Goal: Task Accomplishment & Management: Manage account settings

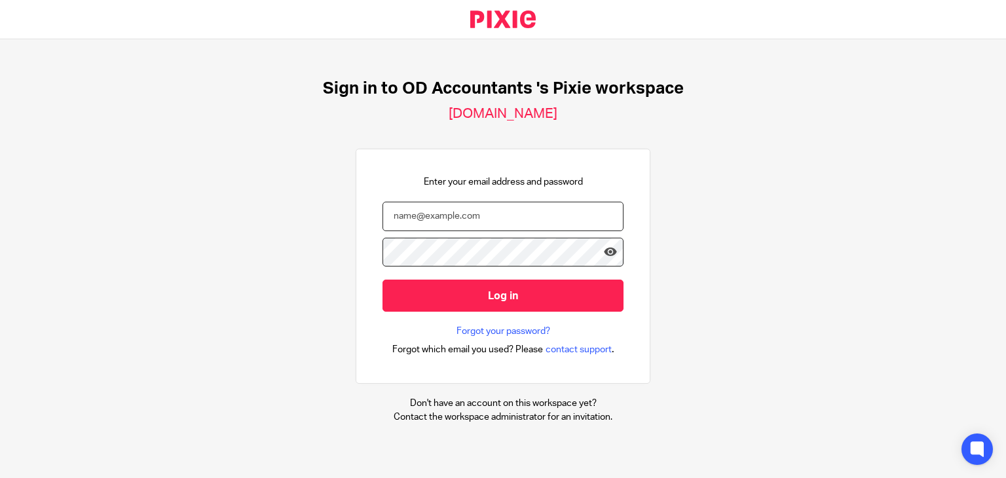
type input "thamid@odaccountants.co.uk"
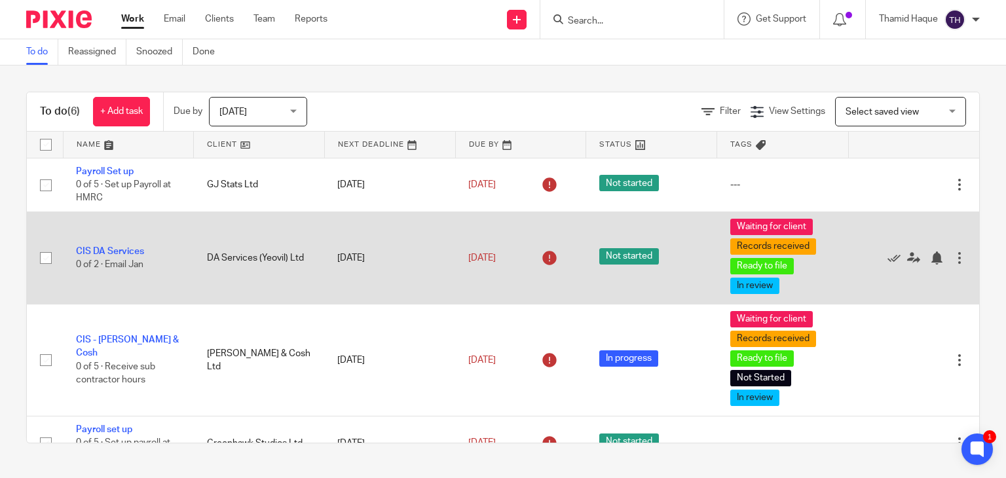
click at [953, 256] on div at bounding box center [959, 258] width 13 height 13
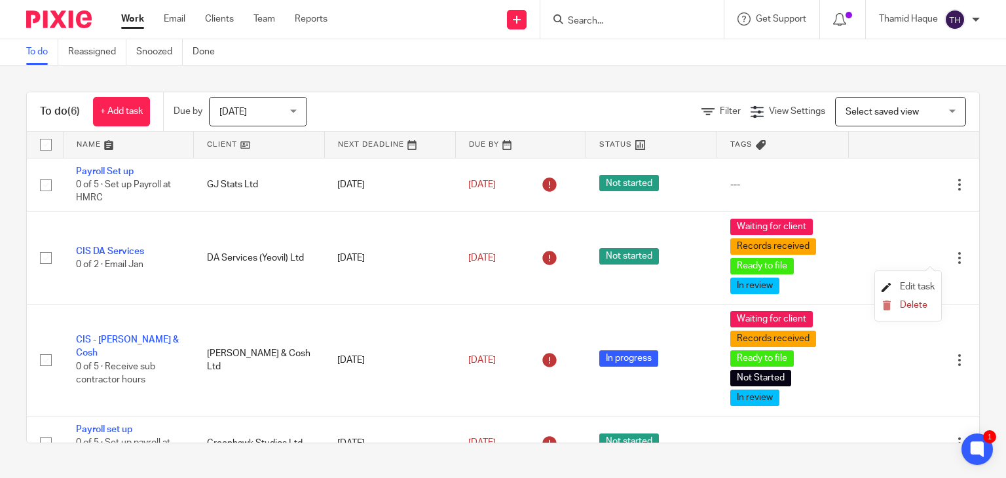
click at [933, 284] on span "Edit task" at bounding box center [917, 286] width 35 height 9
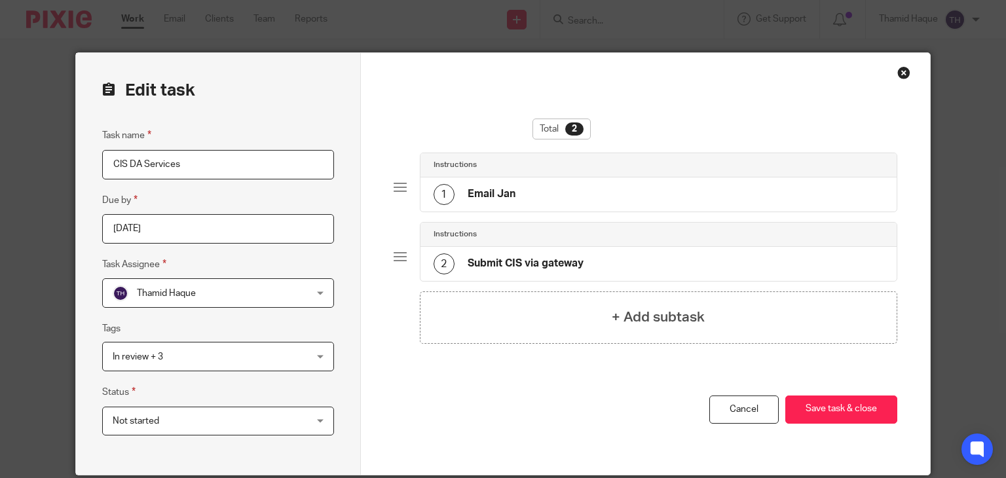
scroll to position [50, 0]
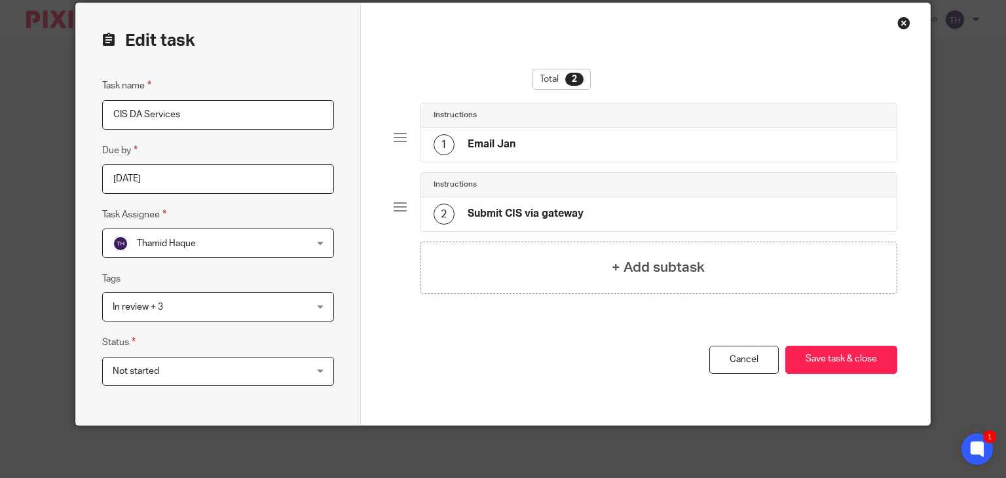
click at [910, 24] on div "Total 2 Instructions 1 Email Jan Instructions 2 Submit CIS via gateway + Add su…" at bounding box center [645, 214] width 569 height 422
click at [899, 24] on div "Close this dialog window" at bounding box center [904, 22] width 13 height 13
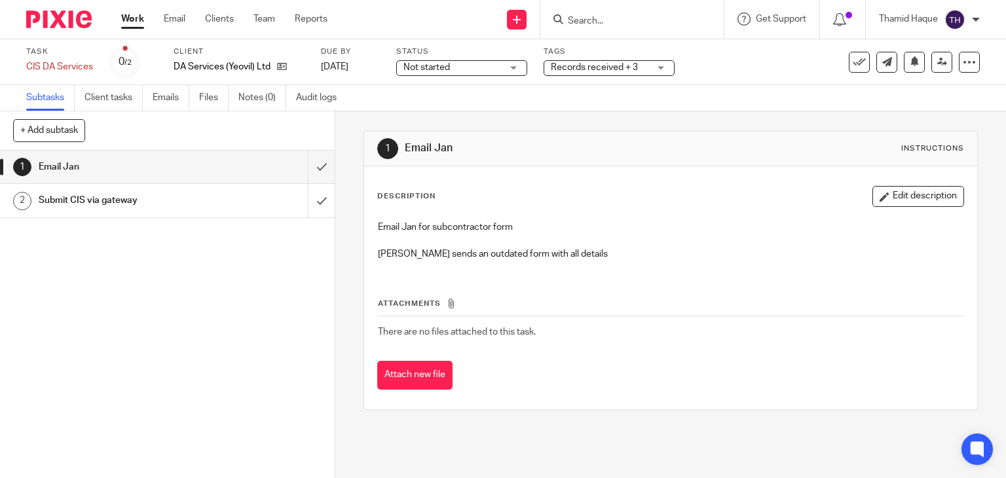
drag, startPoint x: 52, startPoint y: 96, endPoint x: 61, endPoint y: 108, distance: 14.5
click at [52, 96] on link "Subtasks" at bounding box center [50, 98] width 48 height 26
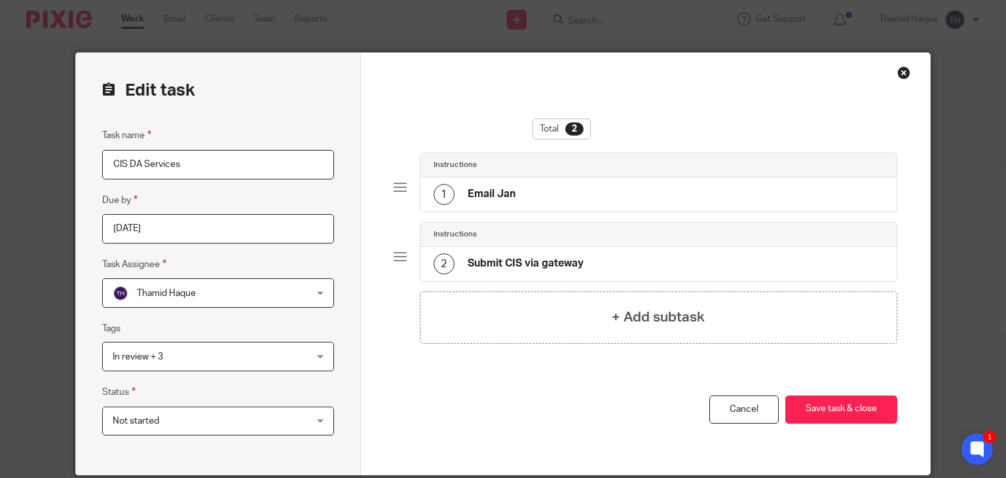
click at [898, 71] on div "Close this dialog window" at bounding box center [904, 72] width 13 height 13
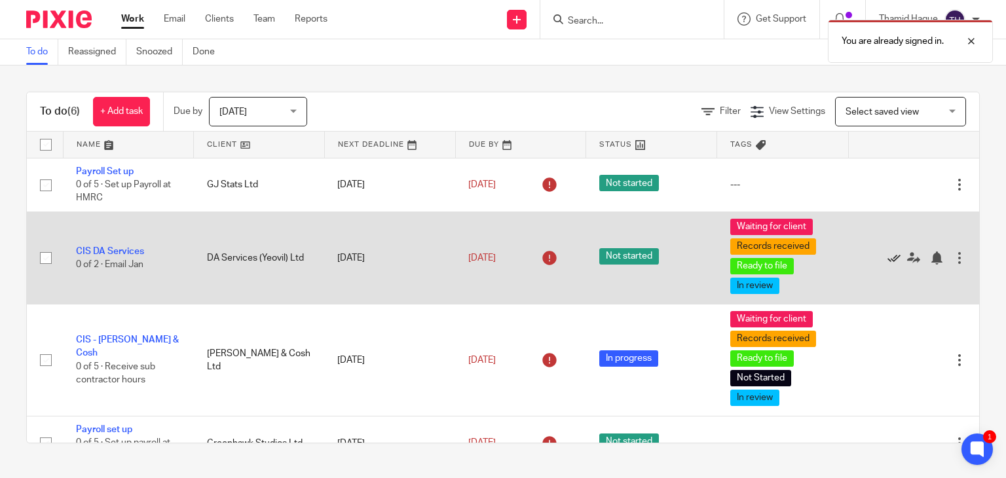
click at [888, 256] on icon at bounding box center [894, 258] width 13 height 13
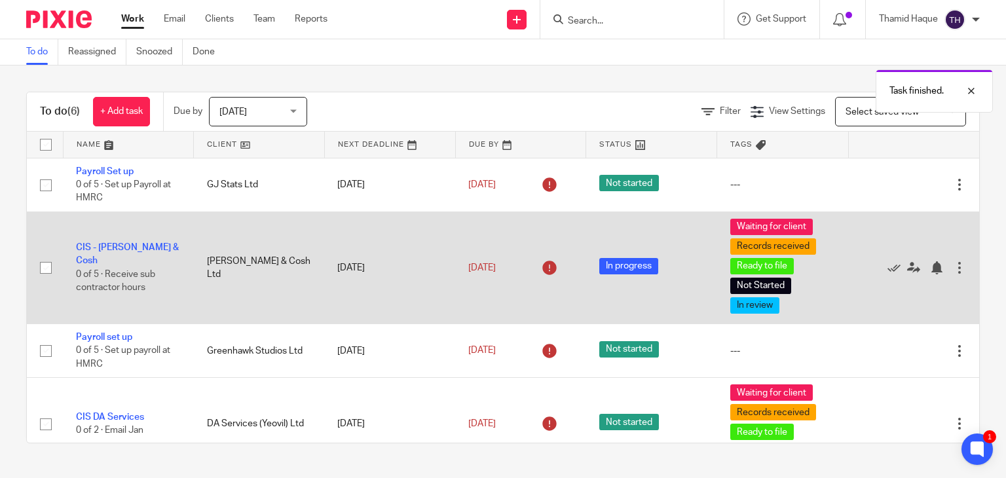
click at [953, 267] on div at bounding box center [959, 267] width 13 height 13
click at [48, 268] on input "checkbox" at bounding box center [45, 268] width 25 height 25
checkbox input "true"
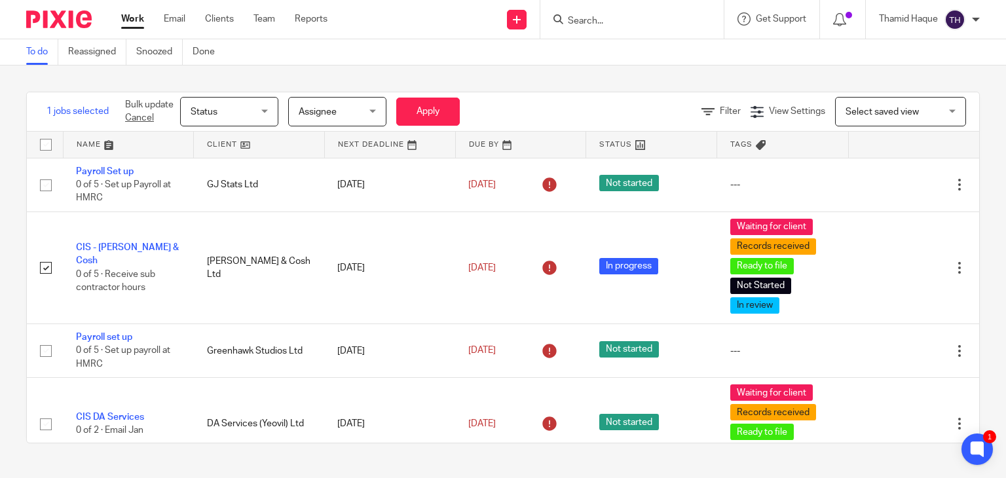
click at [237, 109] on span "Status" at bounding box center [225, 112] width 69 height 28
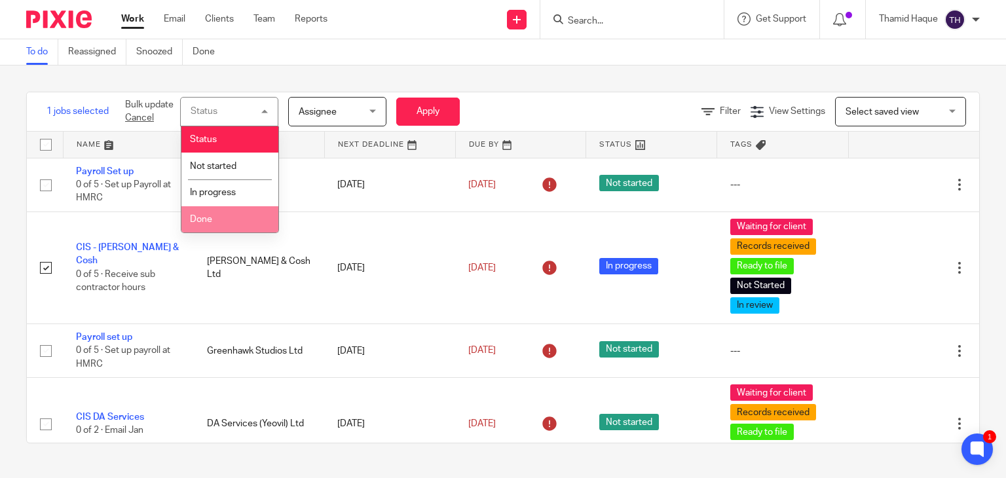
click at [212, 226] on li "Done" at bounding box center [229, 219] width 97 height 27
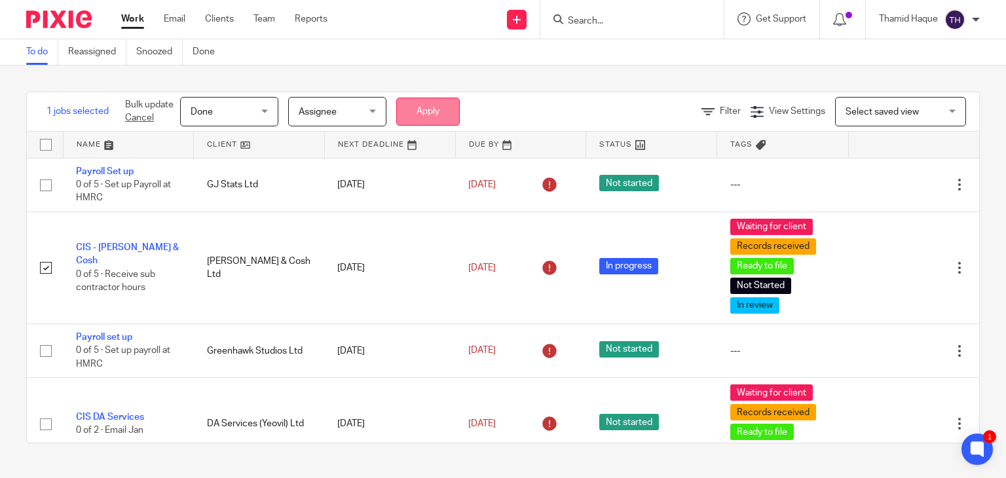
click at [440, 100] on button "Apply" at bounding box center [428, 112] width 64 height 28
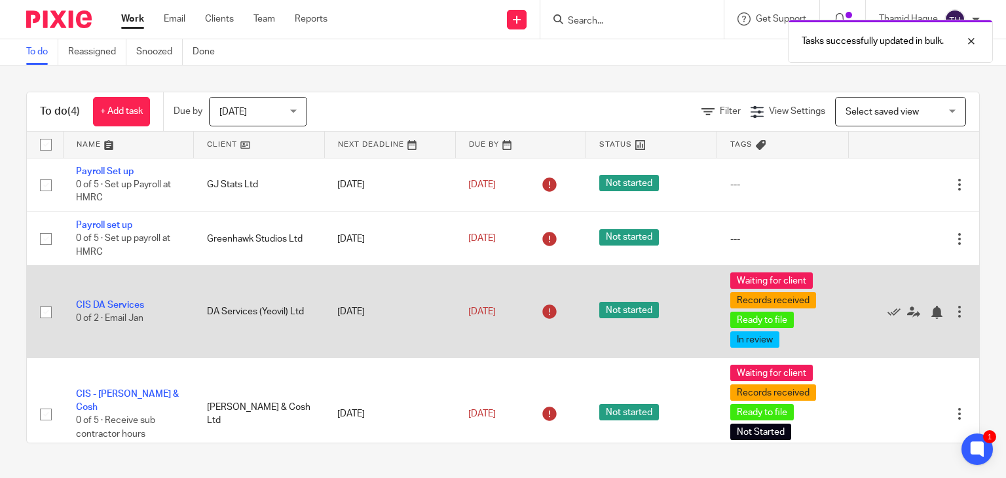
click at [43, 315] on input "checkbox" at bounding box center [45, 312] width 25 height 25
checkbox input "true"
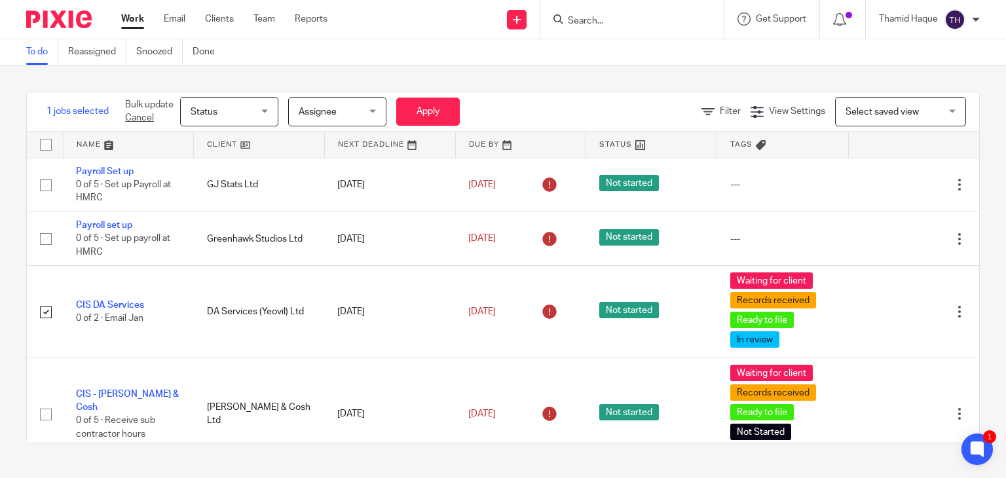
click at [263, 119] on div "Status Status" at bounding box center [229, 111] width 98 height 29
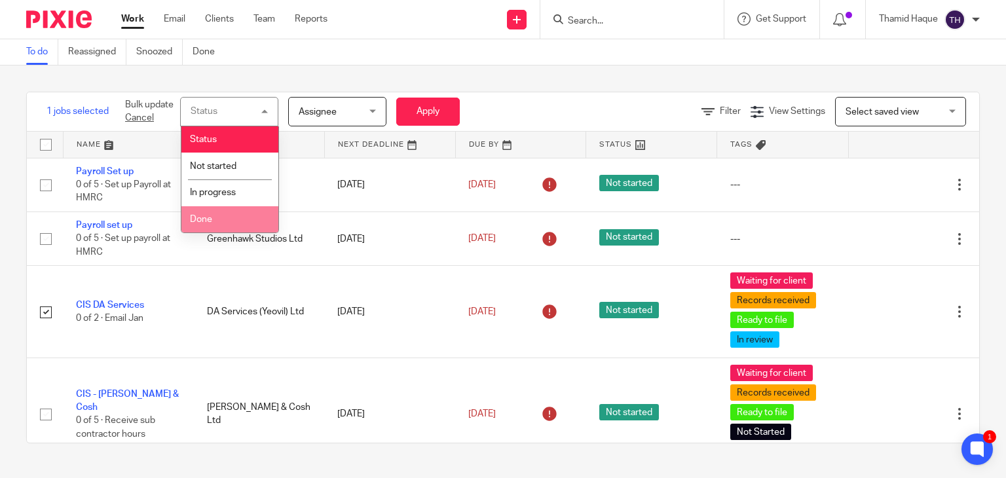
click at [223, 217] on li "Done" at bounding box center [229, 219] width 97 height 27
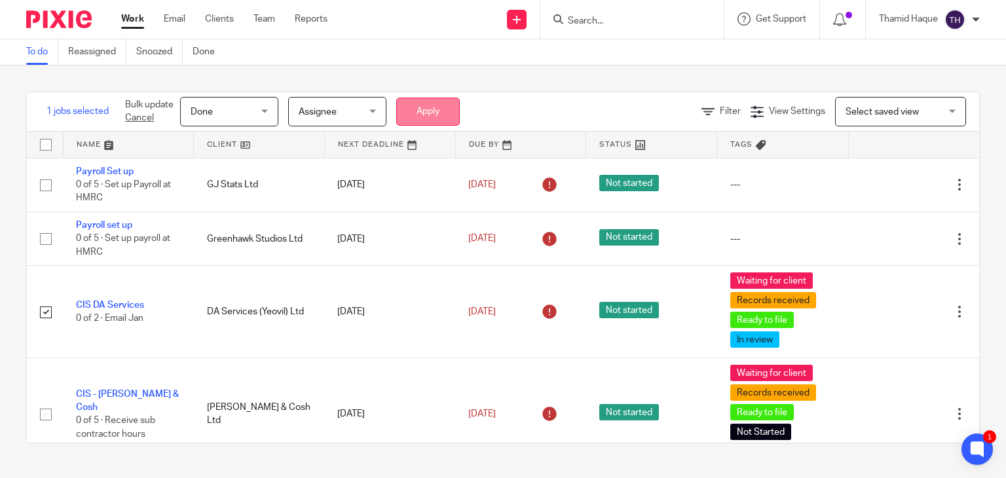
click at [448, 107] on button "Apply" at bounding box center [428, 112] width 64 height 28
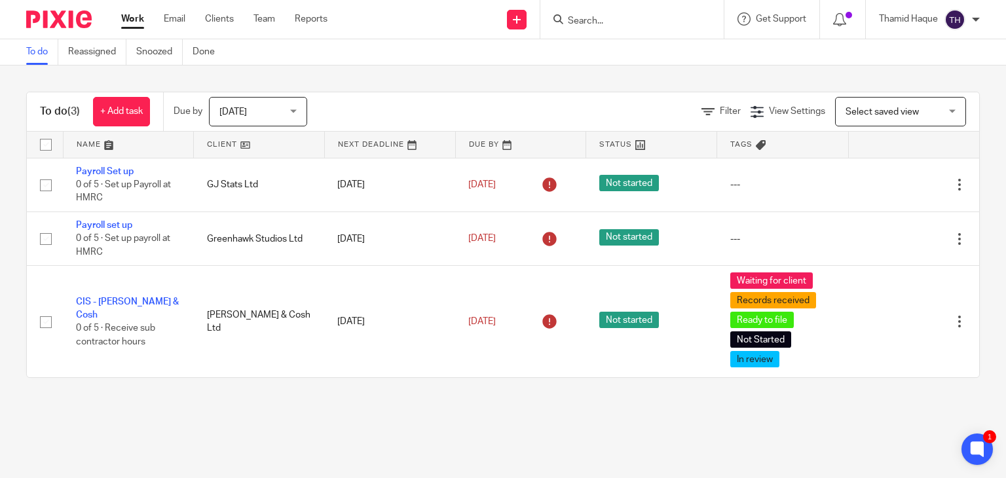
click at [641, 30] on div at bounding box center [632, 19] width 183 height 39
click at [649, 9] on div at bounding box center [632, 19] width 183 height 39
click at [616, 24] on input "Search" at bounding box center [626, 22] width 118 height 12
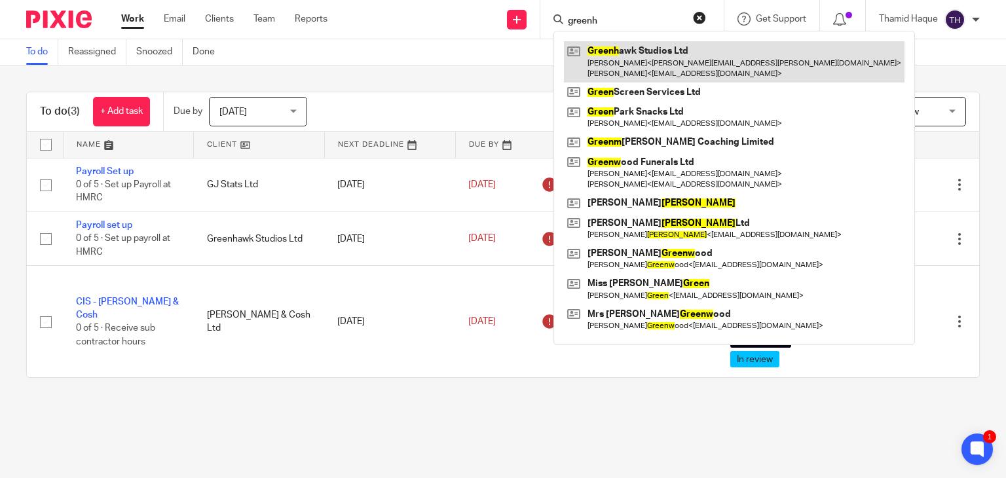
type input "greenh"
click at [645, 59] on link at bounding box center [734, 61] width 341 height 41
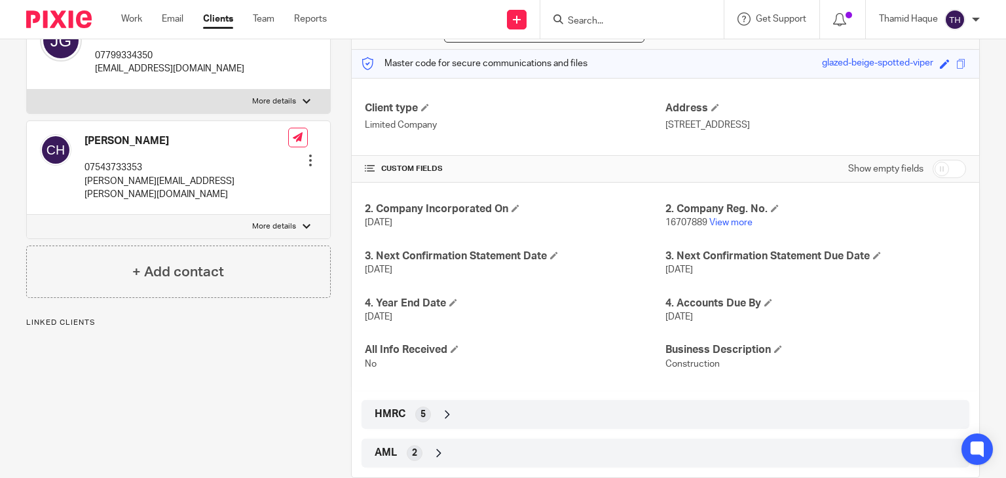
scroll to position [183, 0]
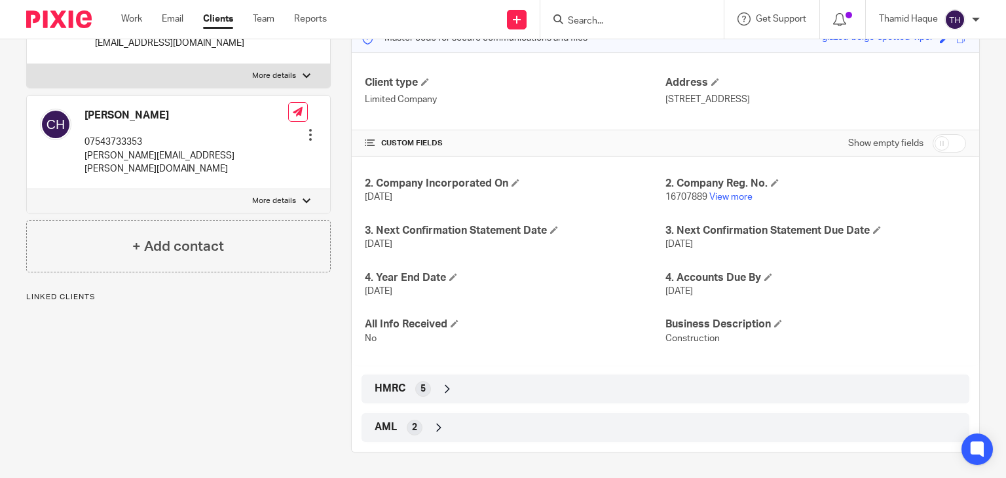
click at [408, 378] on div "HMRC 5" at bounding box center [666, 389] width 588 height 22
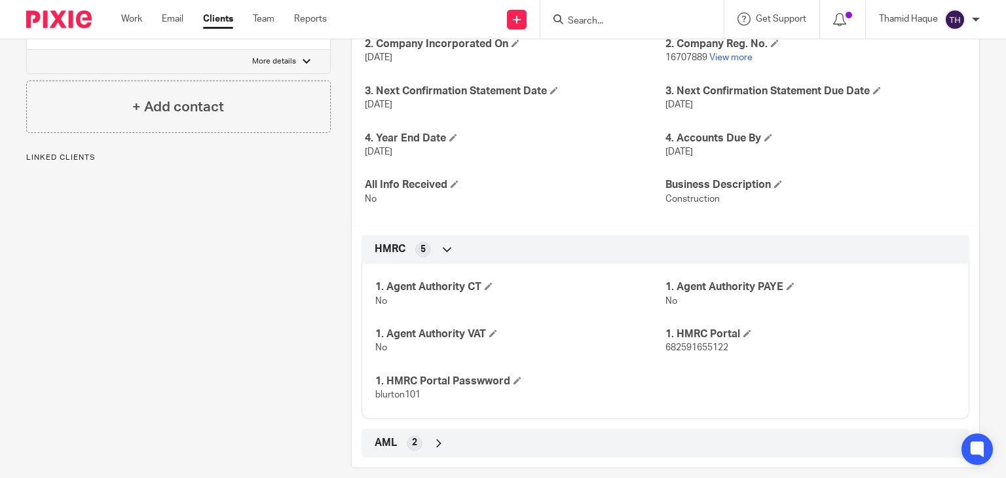
scroll to position [337, 0]
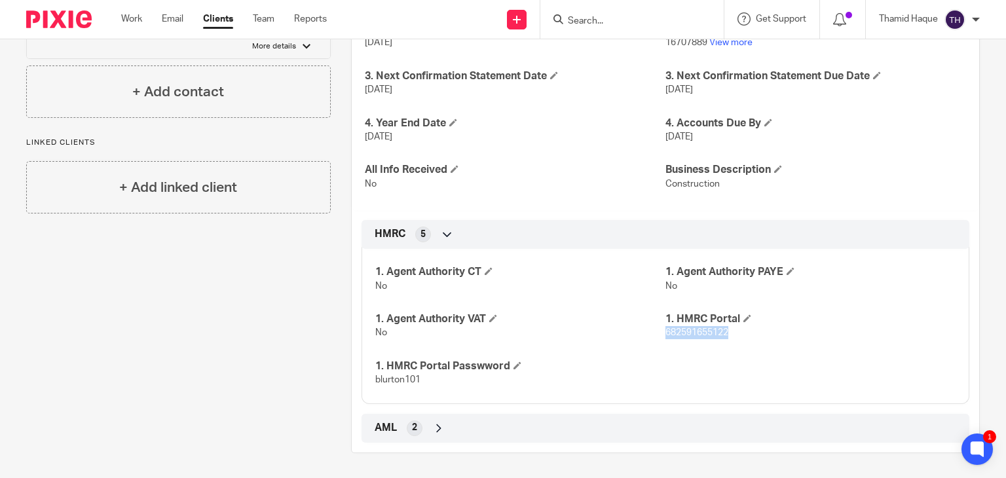
drag, startPoint x: 732, startPoint y: 331, endPoint x: 660, endPoint y: 332, distance: 72.1
click at [666, 332] on p "682591655122" at bounding box center [811, 332] width 290 height 13
copy span "682591655122"
click at [433, 429] on icon at bounding box center [438, 428] width 13 height 13
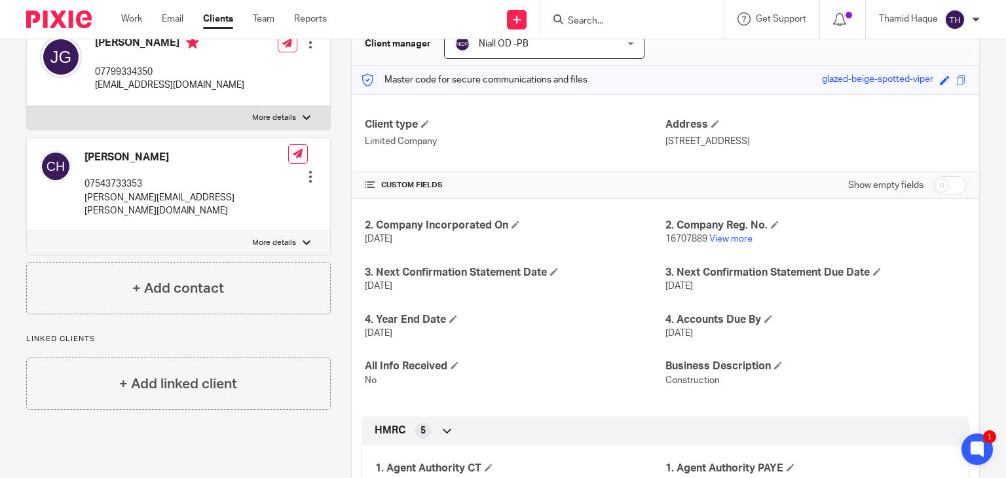
scroll to position [0, 0]
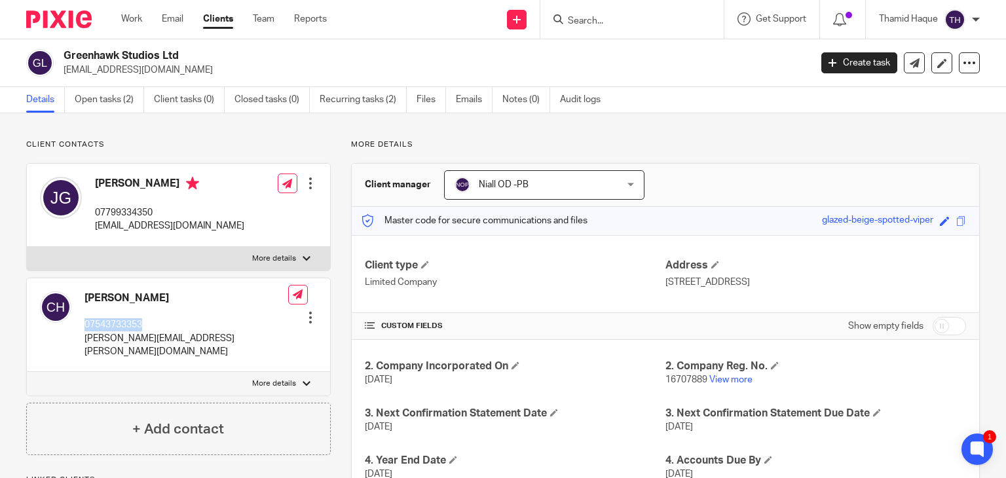
drag, startPoint x: 151, startPoint y: 325, endPoint x: 79, endPoint y: 324, distance: 72.1
click at [79, 324] on div "Chris Haxton 07543733353 chris.haxton@gmail.com" at bounding box center [164, 325] width 248 height 81
drag, startPoint x: 155, startPoint y: 209, endPoint x: 94, endPoint y: 216, distance: 60.6
click at [94, 216] on div "James Green 07799334350 jareth81@outlook.com" at bounding box center [142, 204] width 204 height 69
copy p "07799334350"
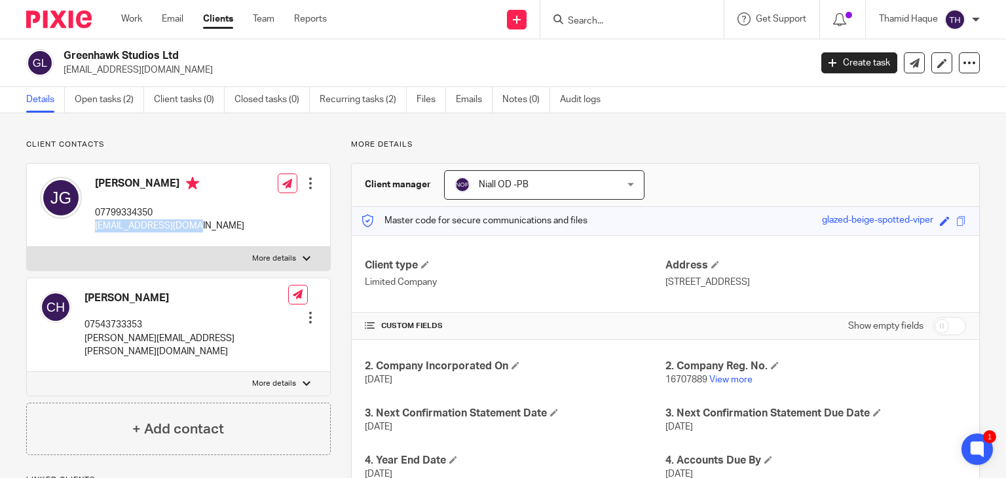
drag, startPoint x: 197, startPoint y: 228, endPoint x: 95, endPoint y: 227, distance: 101.6
click at [95, 227] on div "James Green 07799334350 jareth81@outlook.com Edit contact Create client from co…" at bounding box center [178, 205] width 303 height 83
copy p "jareth81@outlook.com"
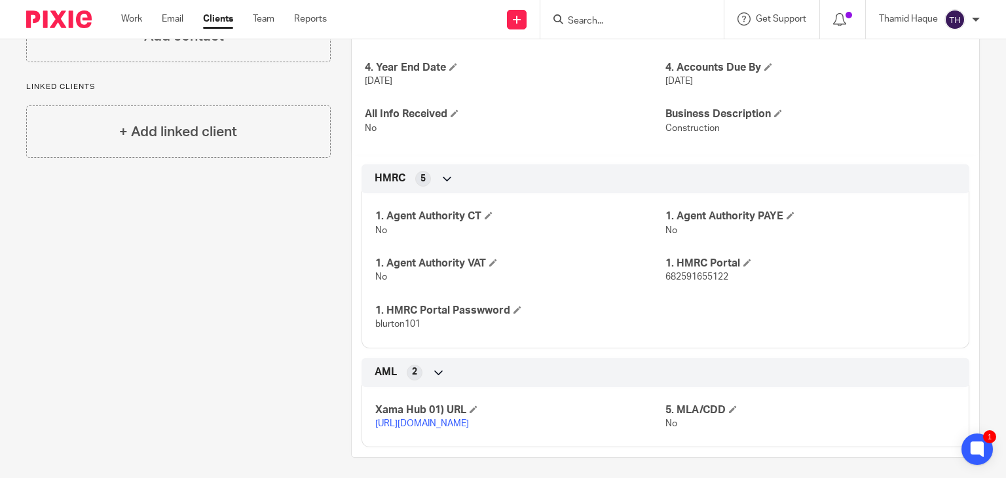
scroll to position [262, 0]
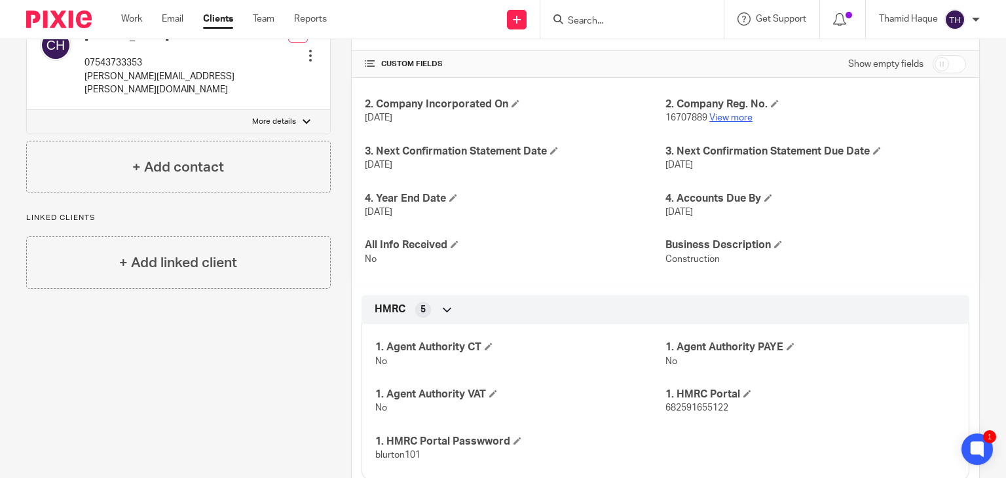
click at [714, 114] on link "View more" at bounding box center [731, 117] width 43 height 9
drag, startPoint x: 698, startPoint y: 117, endPoint x: 684, endPoint y: 121, distance: 14.9
click at [684, 121] on span "16707889" at bounding box center [687, 117] width 42 height 9
drag, startPoint x: 700, startPoint y: 117, endPoint x: 660, endPoint y: 119, distance: 39.3
click at [666, 119] on span "16707889" at bounding box center [687, 117] width 42 height 9
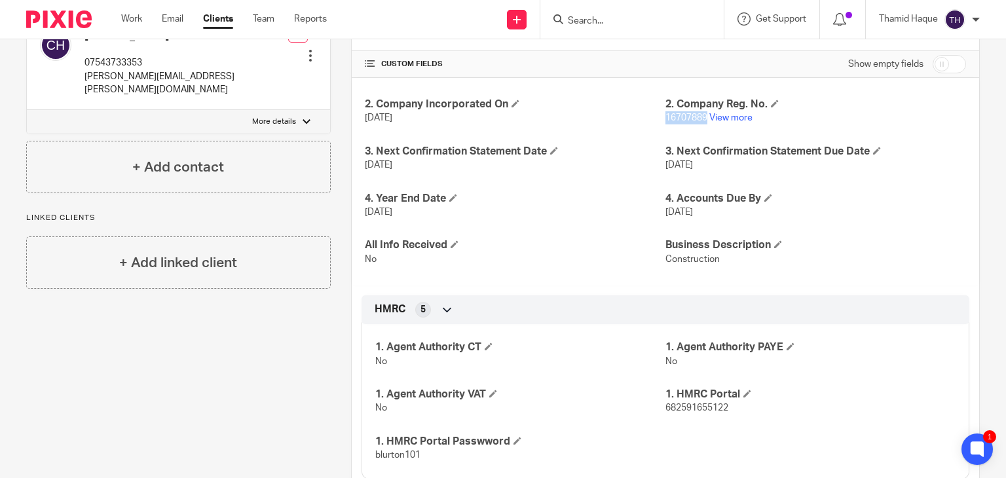
copy span "16707889"
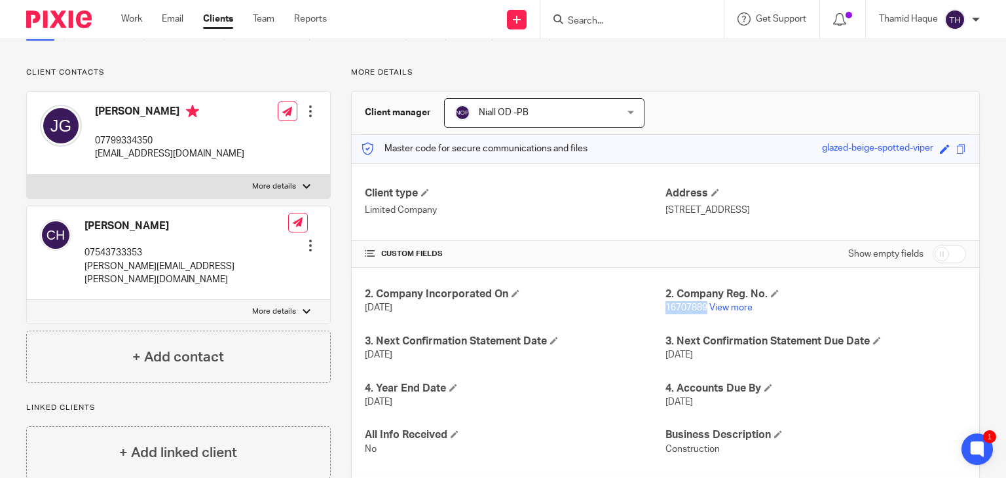
scroll to position [66, 0]
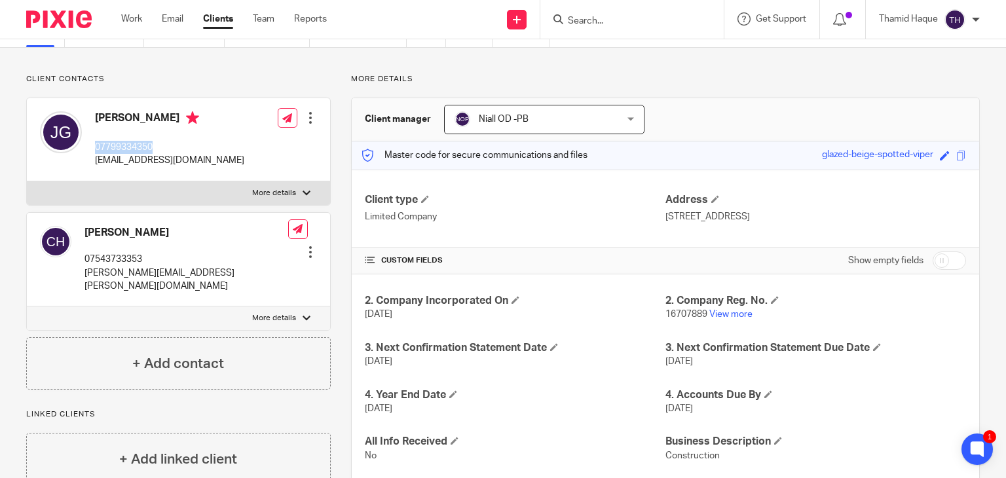
drag, startPoint x: 164, startPoint y: 145, endPoint x: 94, endPoint y: 146, distance: 69.5
click at [94, 146] on div "James Green 07799334350 jareth81@outlook.com" at bounding box center [142, 139] width 204 height 69
copy p "07799334350"
click at [62, 20] on img at bounding box center [59, 19] width 66 height 18
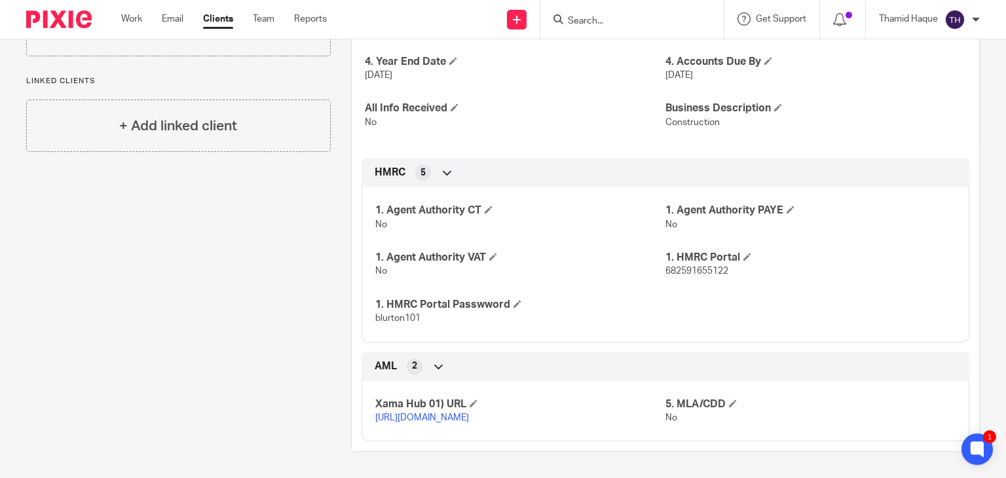
scroll to position [411, 0]
drag, startPoint x: 726, startPoint y: 260, endPoint x: 660, endPoint y: 261, distance: 65.5
click at [666, 265] on p "682591655122" at bounding box center [811, 271] width 290 height 13
copy span "682591655122"
drag, startPoint x: 419, startPoint y: 305, endPoint x: 370, endPoint y: 307, distance: 49.2
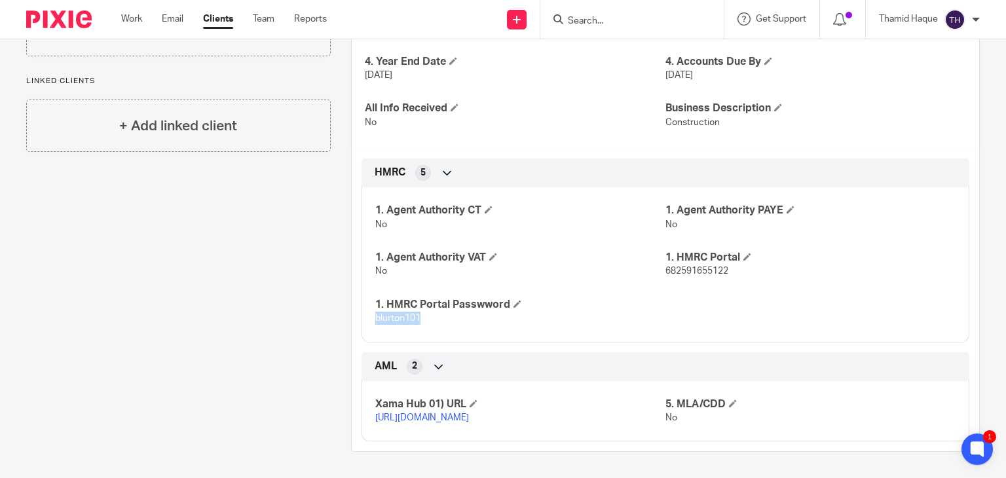
click at [370, 307] on div "1. Agent Authority CT No 1. Agent Authority PAYE No 1. Agent Authority VAT No 1…" at bounding box center [666, 260] width 608 height 164
copy span "blurton101"
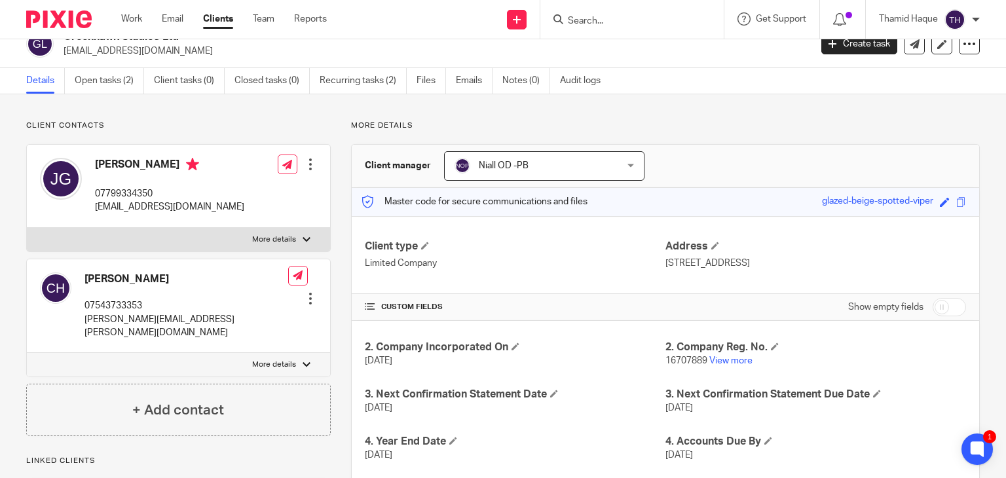
scroll to position [18, 0]
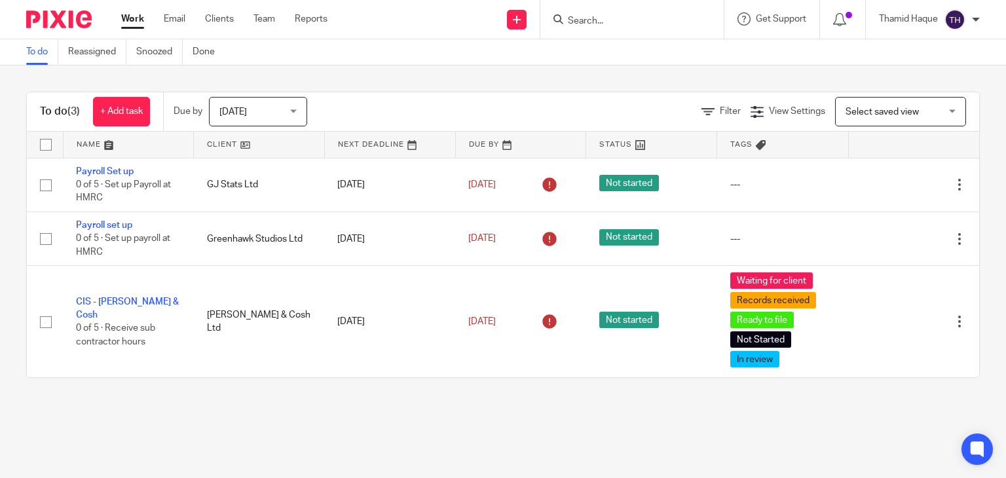
click at [598, 16] on input "Search" at bounding box center [626, 22] width 118 height 12
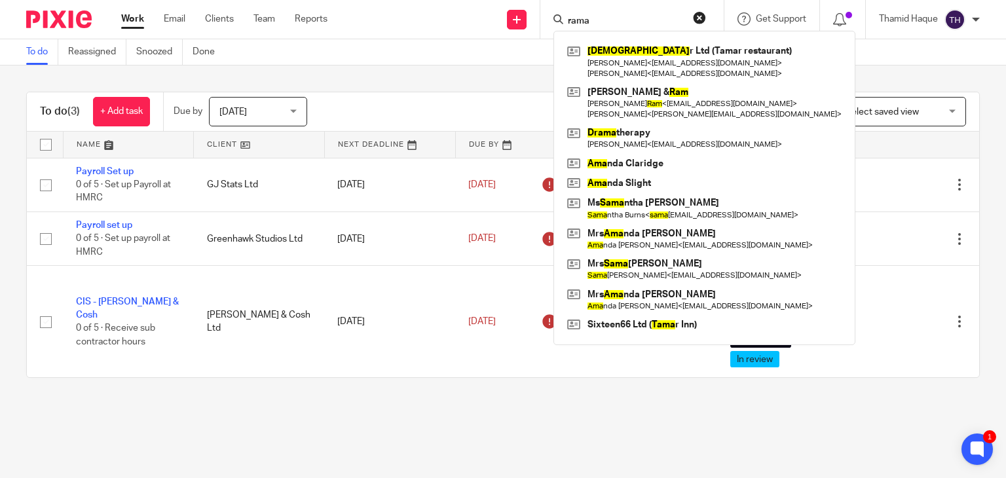
type input "rama"
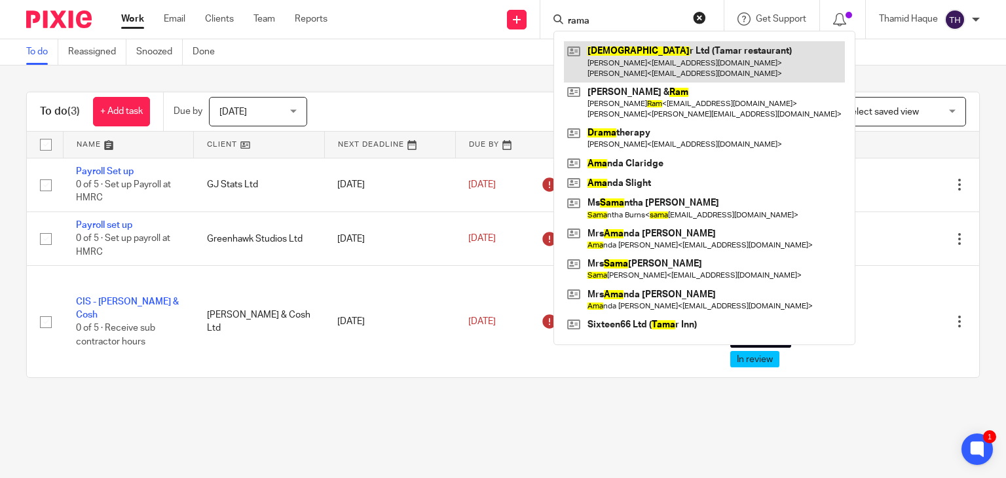
click at [594, 64] on link at bounding box center [704, 61] width 281 height 41
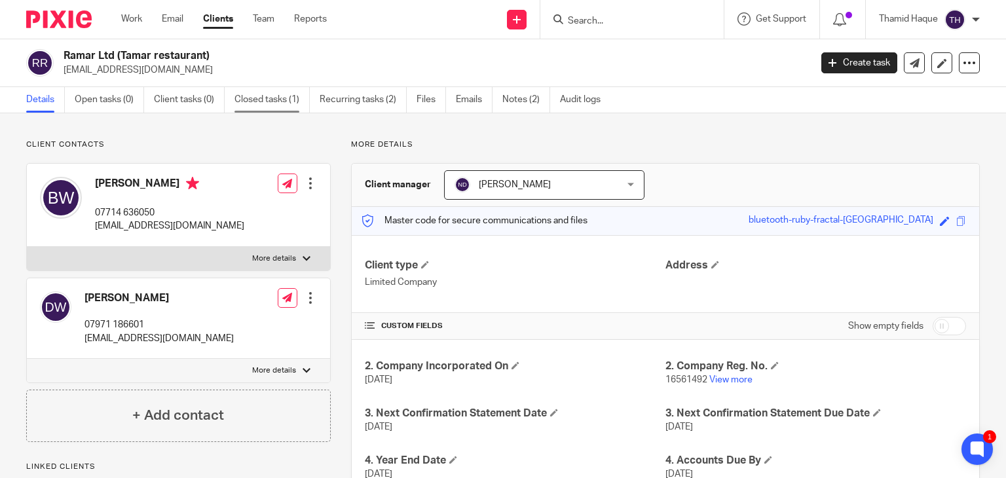
click at [237, 92] on link "Closed tasks (1)" at bounding box center [272, 100] width 75 height 26
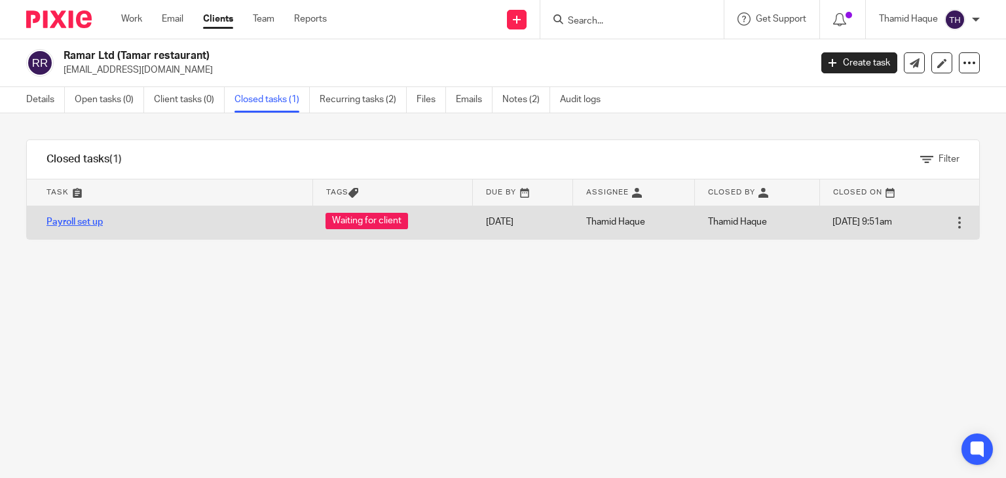
click at [70, 225] on link "Payroll set up" at bounding box center [75, 222] width 56 height 9
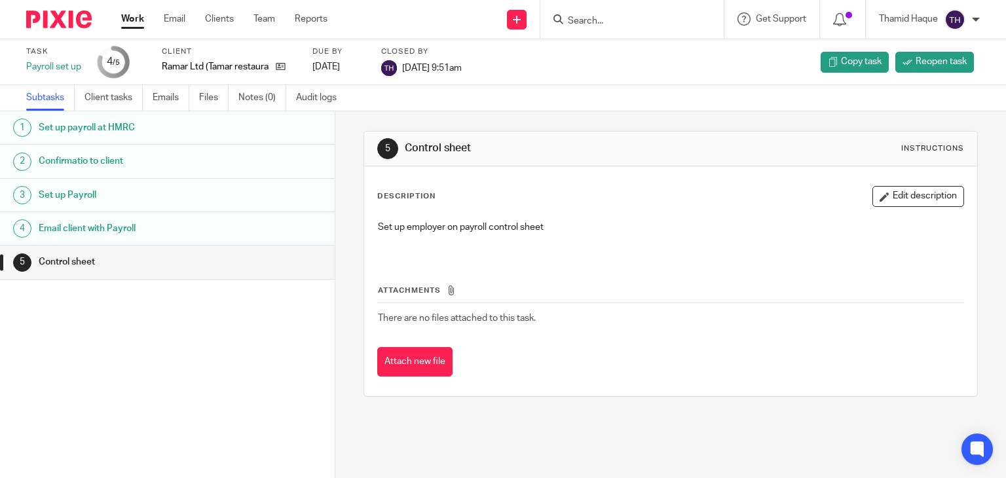
click at [104, 134] on h1 "Set up payroll at HMRC" at bounding box center [133, 128] width 189 height 20
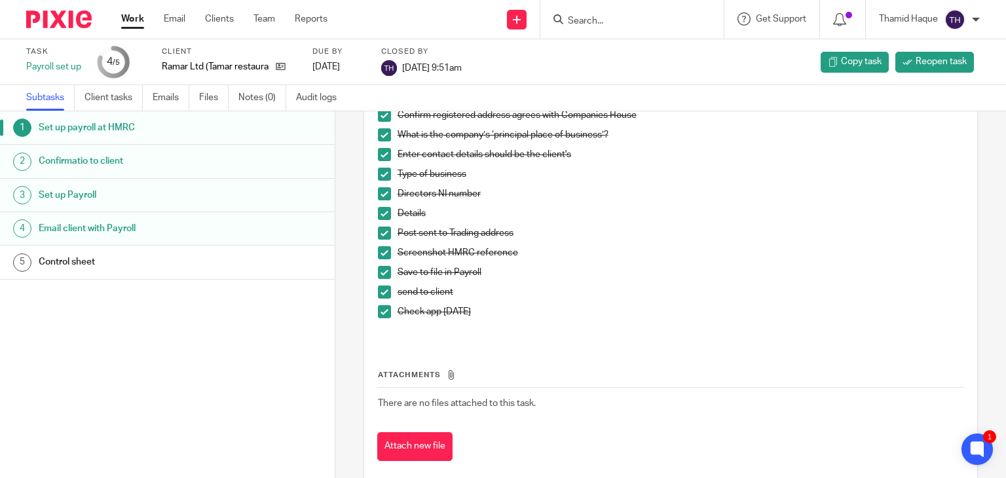
scroll to position [698, 0]
